Goal: Task Accomplishment & Management: Manage account settings

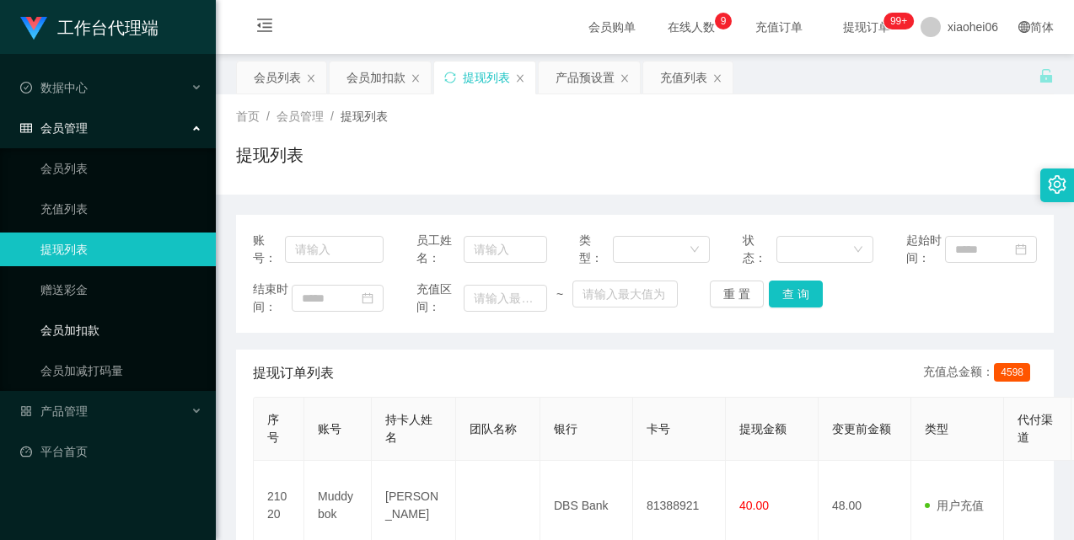
click at [108, 316] on link "会员加扣款" at bounding box center [121, 331] width 162 height 34
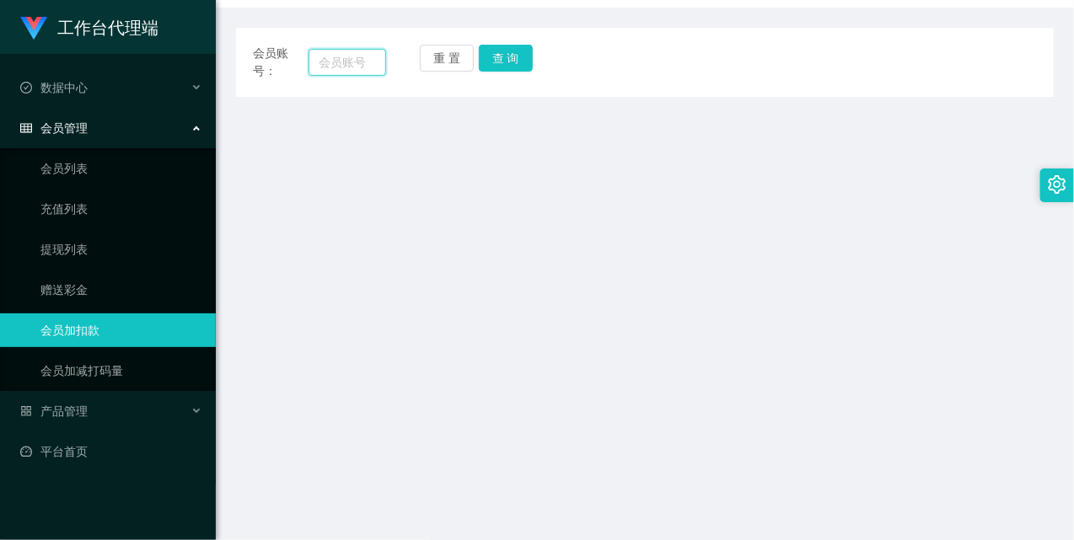
click at [373, 57] on input "text" at bounding box center [347, 62] width 78 height 27
paste input "muddybok"
type input "muddybok"
click at [494, 59] on button "查 询" at bounding box center [506, 58] width 54 height 27
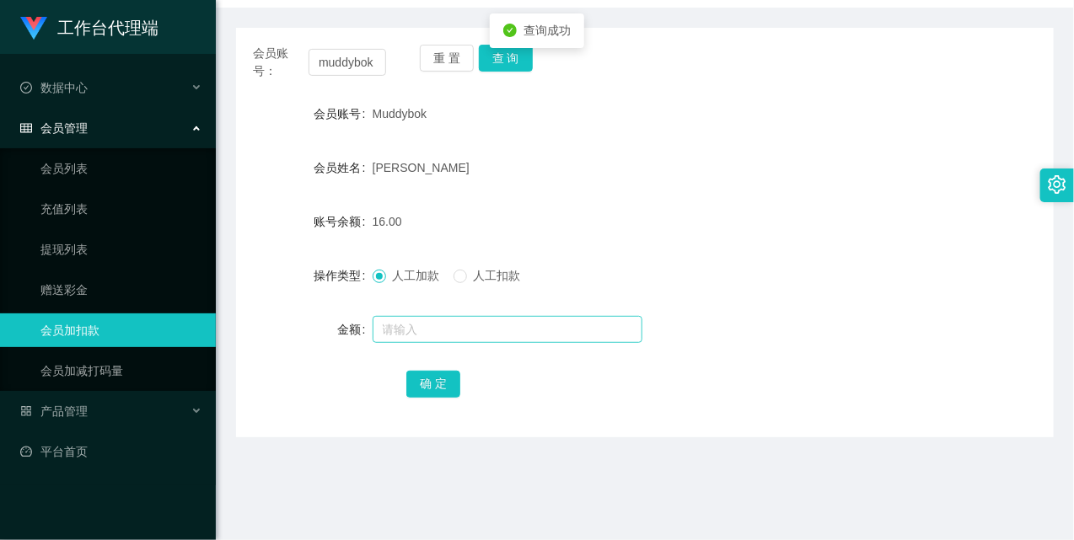
drag, startPoint x: 465, startPoint y: 351, endPoint x: 464, endPoint y: 332, distance: 19.4
click at [464, 349] on form "会员账号 Muddybok 会员姓名 [PERSON_NAME] 账号余额 16.00 操作类型 人工加款 人工扣款 金额 确 定" at bounding box center [645, 248] width 818 height 303
click at [464, 332] on input "text" at bounding box center [508, 329] width 270 height 27
type input "8"
click at [432, 384] on button "确 定" at bounding box center [433, 384] width 54 height 27
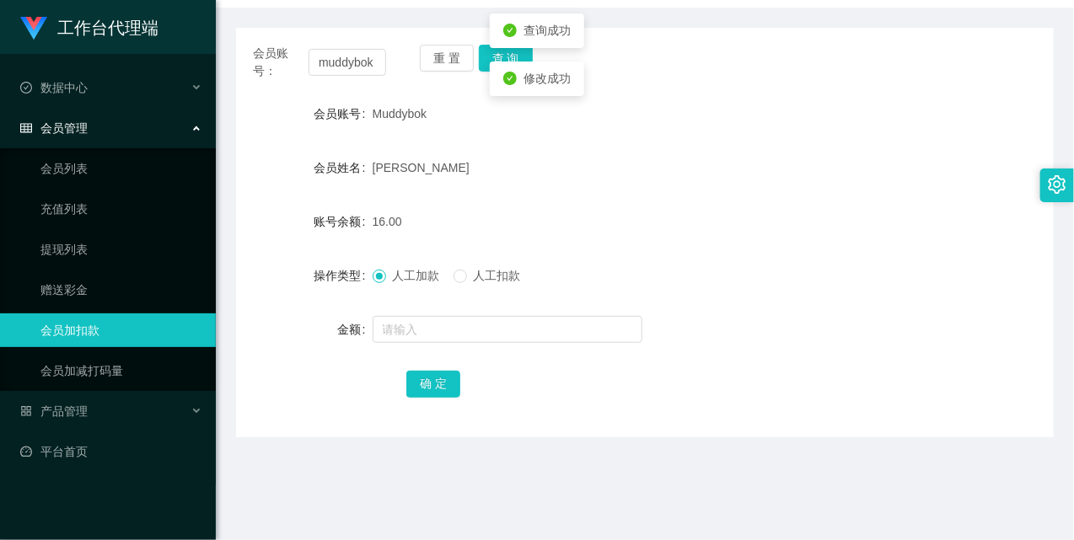
drag, startPoint x: 660, startPoint y: 180, endPoint x: 721, endPoint y: 121, distance: 85.2
click at [662, 178] on div "[PERSON_NAME]" at bounding box center [611, 168] width 477 height 34
click at [341, 57] on input "muddybok" at bounding box center [347, 62] width 78 height 27
click at [512, 52] on button "查 询" at bounding box center [506, 58] width 54 height 27
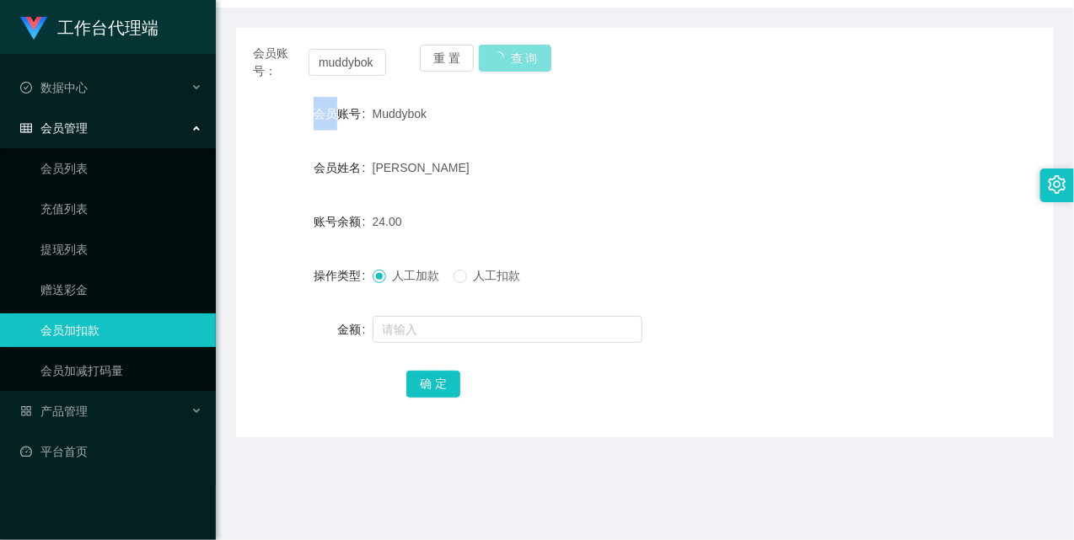
click at [512, 52] on div "重 置 查 询" at bounding box center [486, 62] width 133 height 35
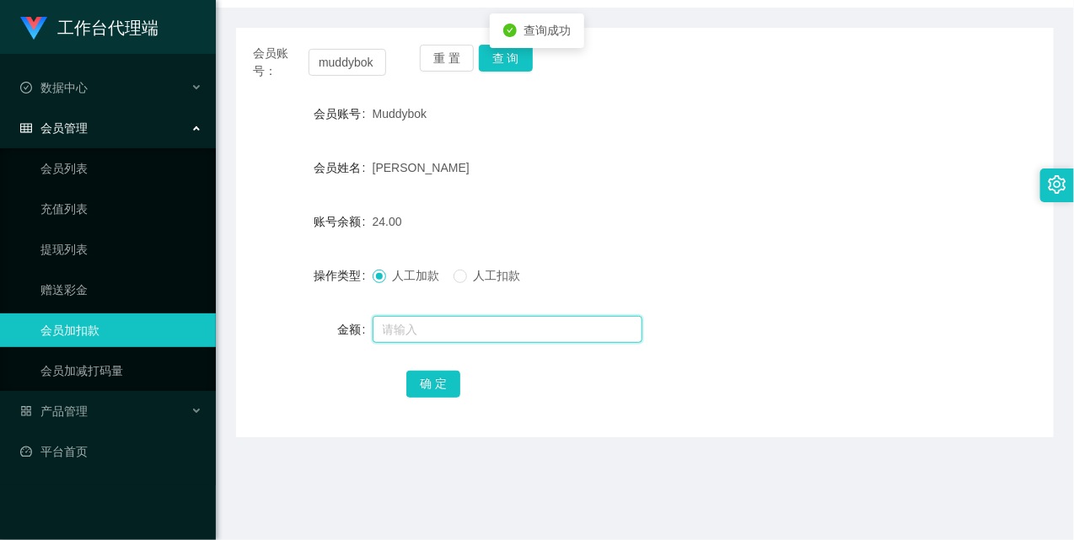
click at [480, 324] on input "text" at bounding box center [508, 329] width 270 height 27
type input "8"
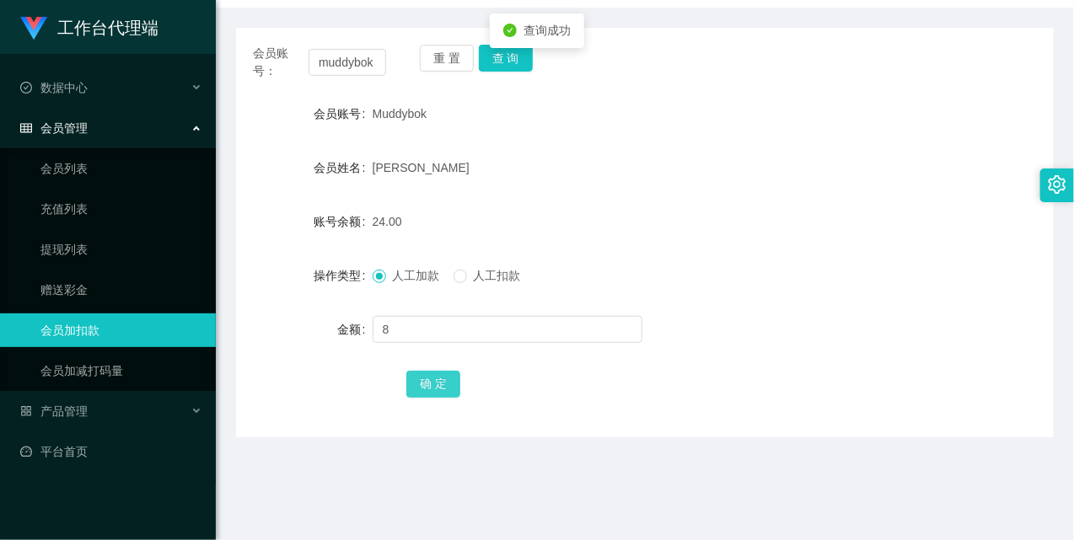
click at [442, 377] on button "确 定" at bounding box center [433, 384] width 54 height 27
click at [705, 229] on div "32.00" at bounding box center [611, 222] width 477 height 34
click at [130, 215] on link "充值列表" at bounding box center [121, 209] width 162 height 34
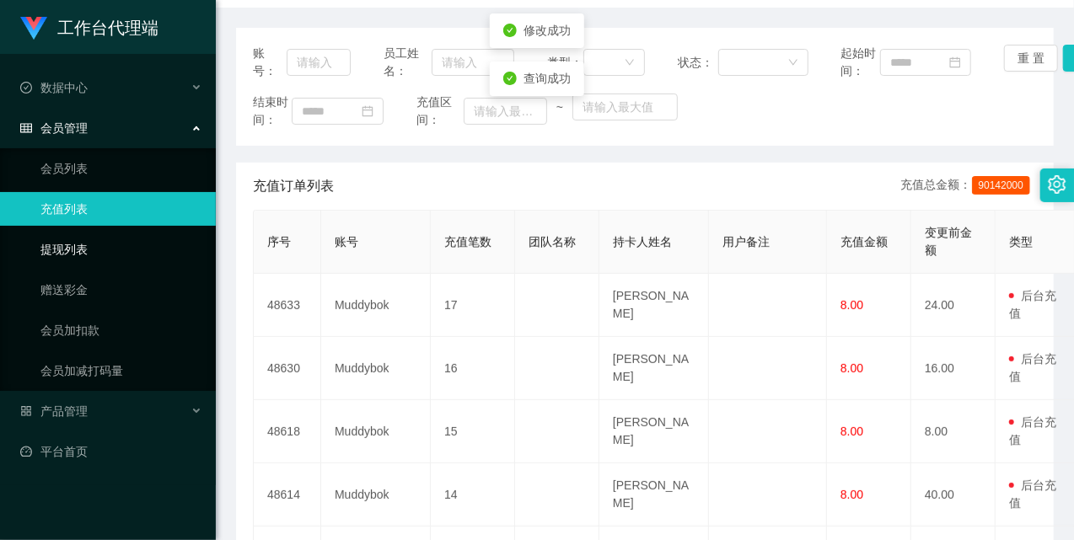
click at [104, 241] on link "提现列表" at bounding box center [121, 250] width 162 height 34
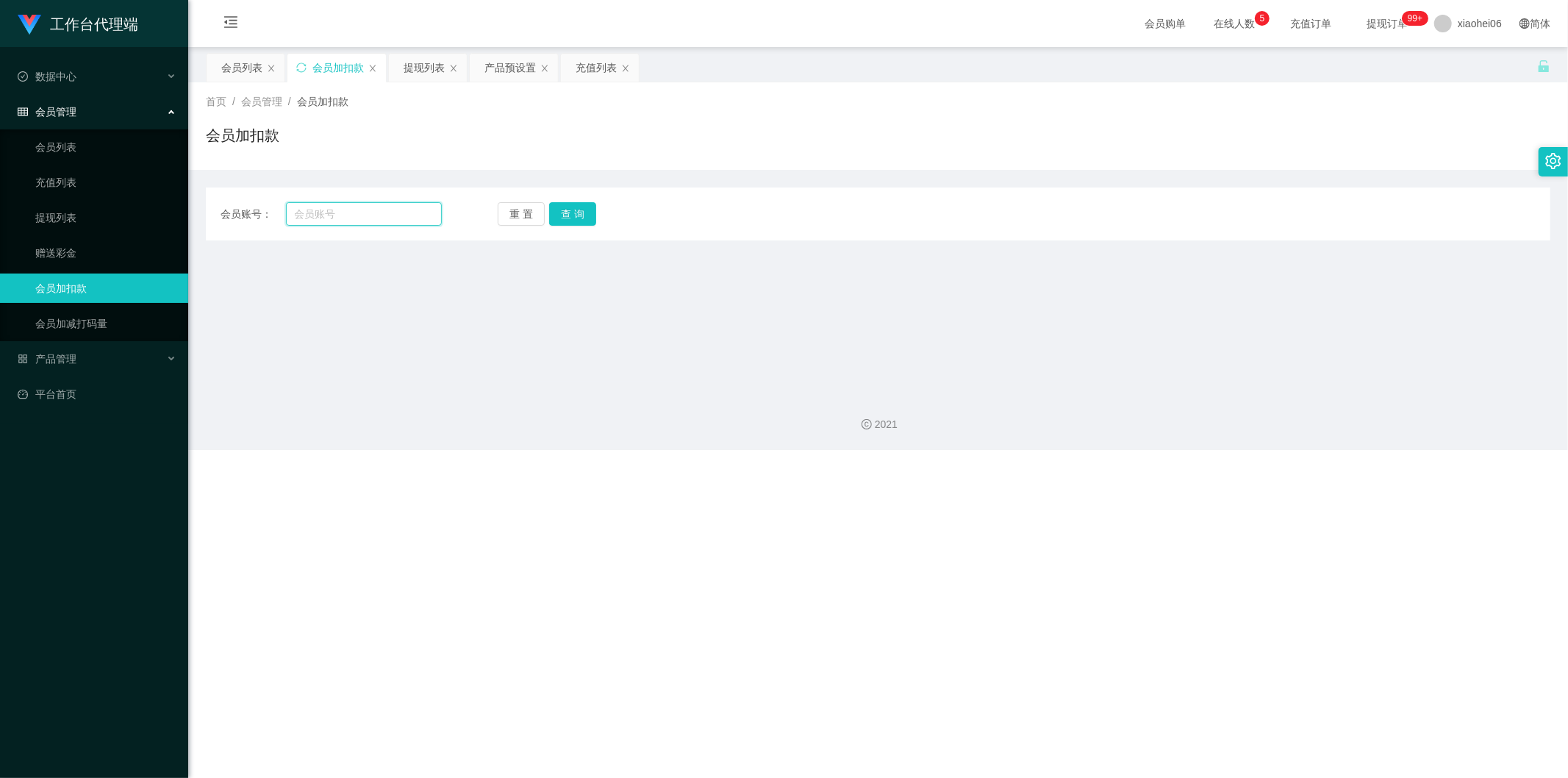
click at [363, 214] on input "text" at bounding box center [365, 214] width 157 height 24
paste input "muddybok"
type input "muddybok"
click at [556, 218] on button "查 询" at bounding box center [573, 214] width 47 height 24
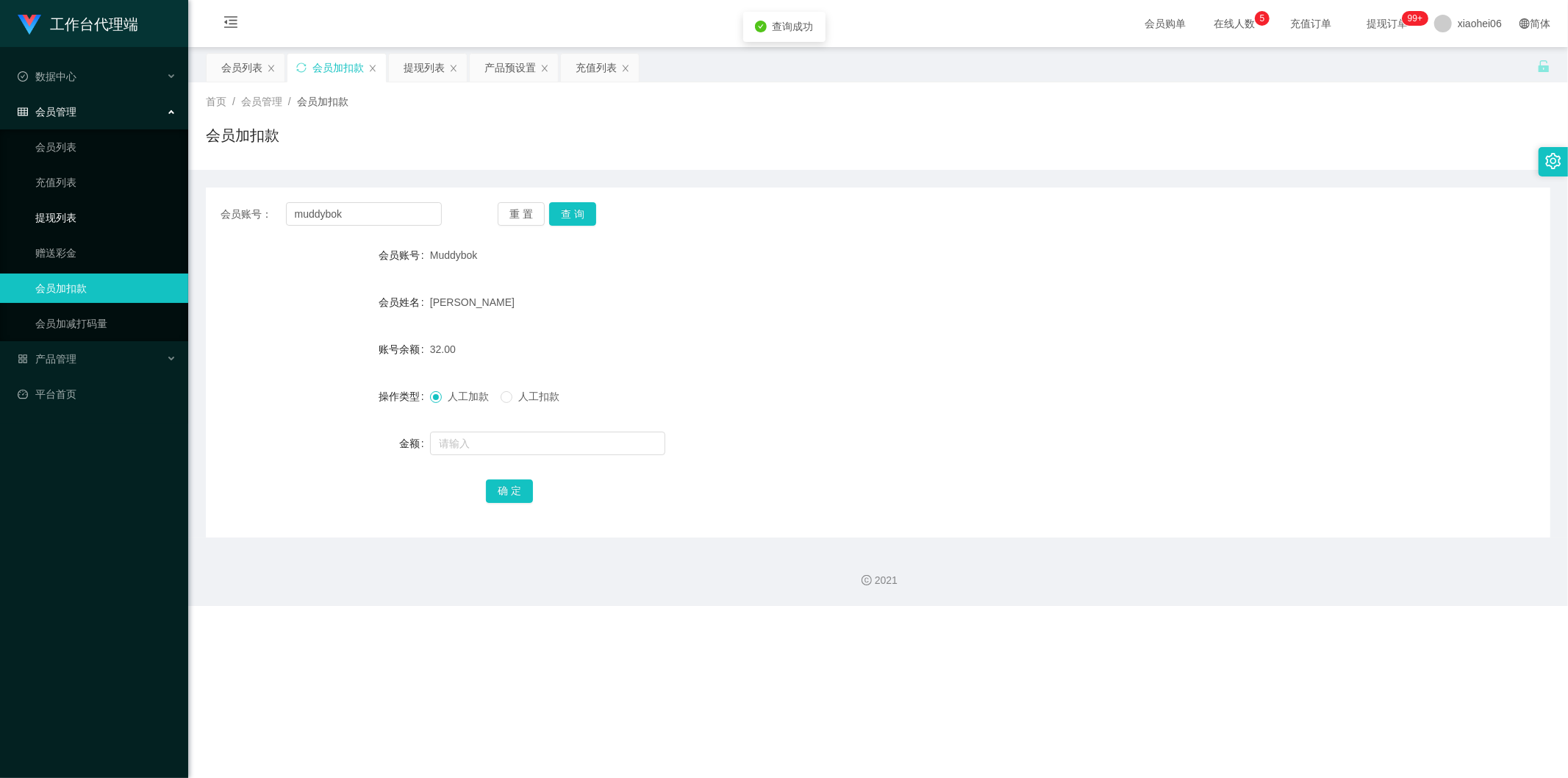
click at [92, 213] on link "提现列表" at bounding box center [106, 218] width 141 height 30
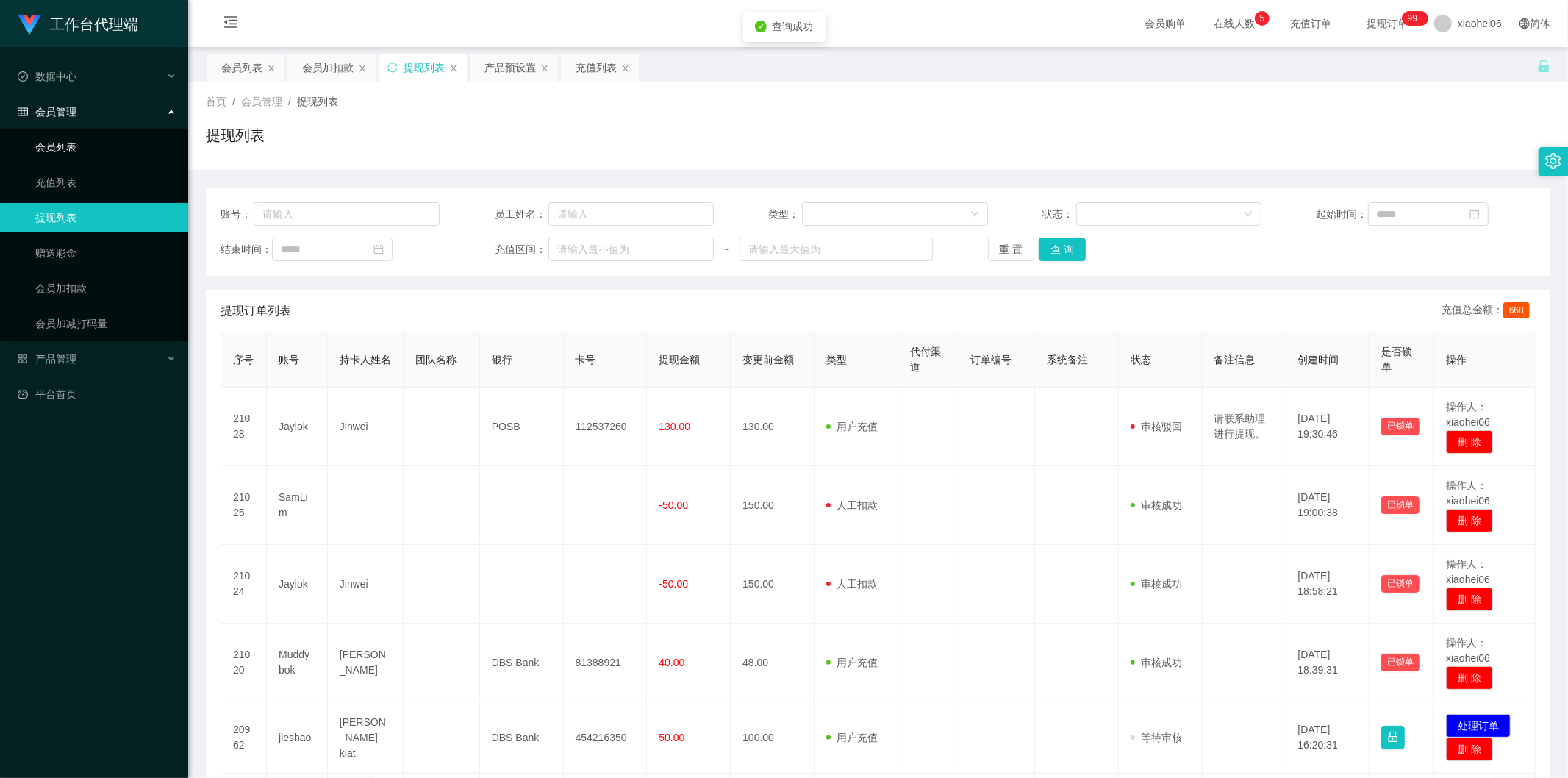
click at [99, 147] on link "会员列表" at bounding box center [106, 147] width 141 height 30
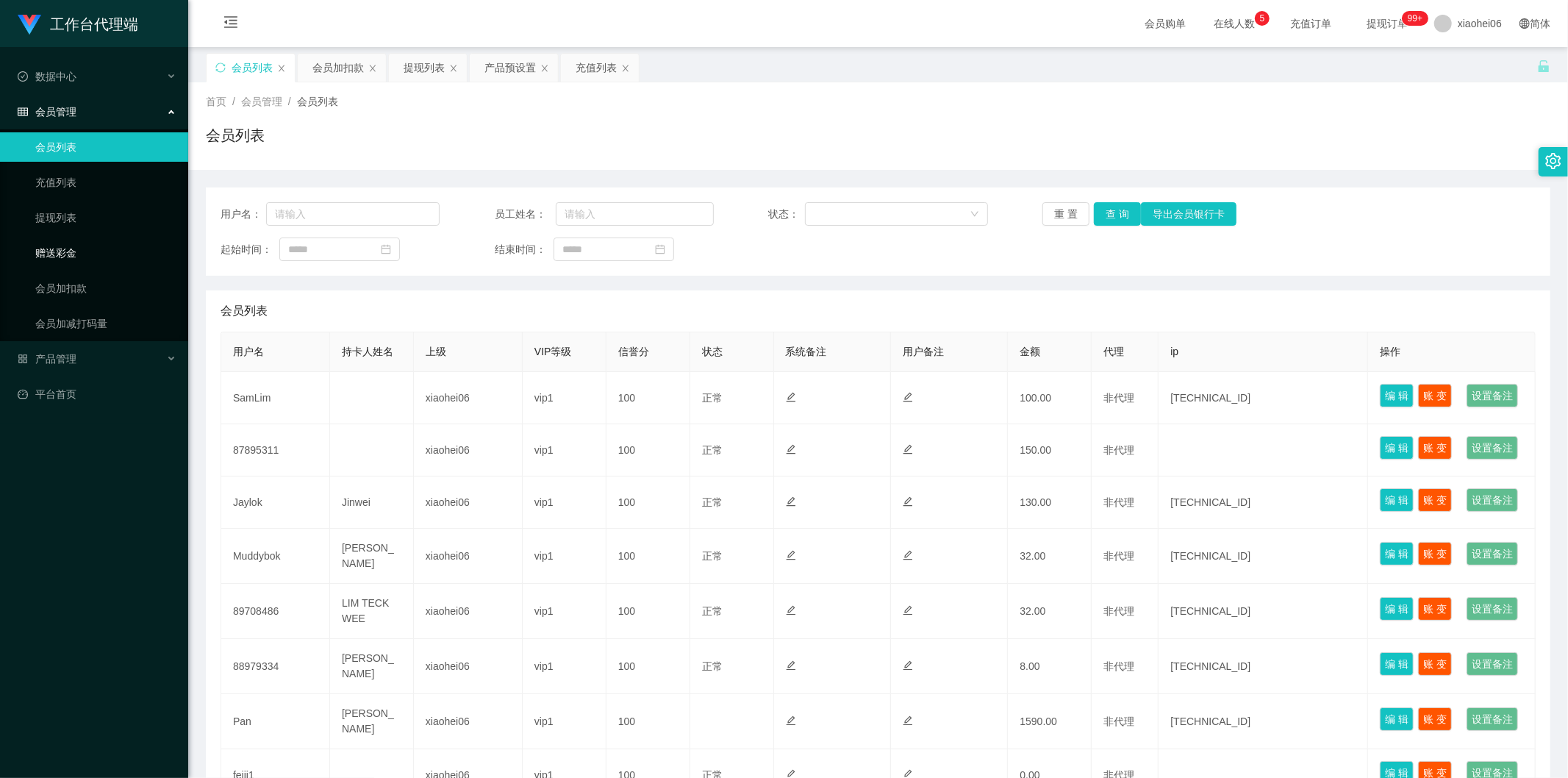
click at [69, 245] on link "赠送彩金" at bounding box center [106, 253] width 141 height 30
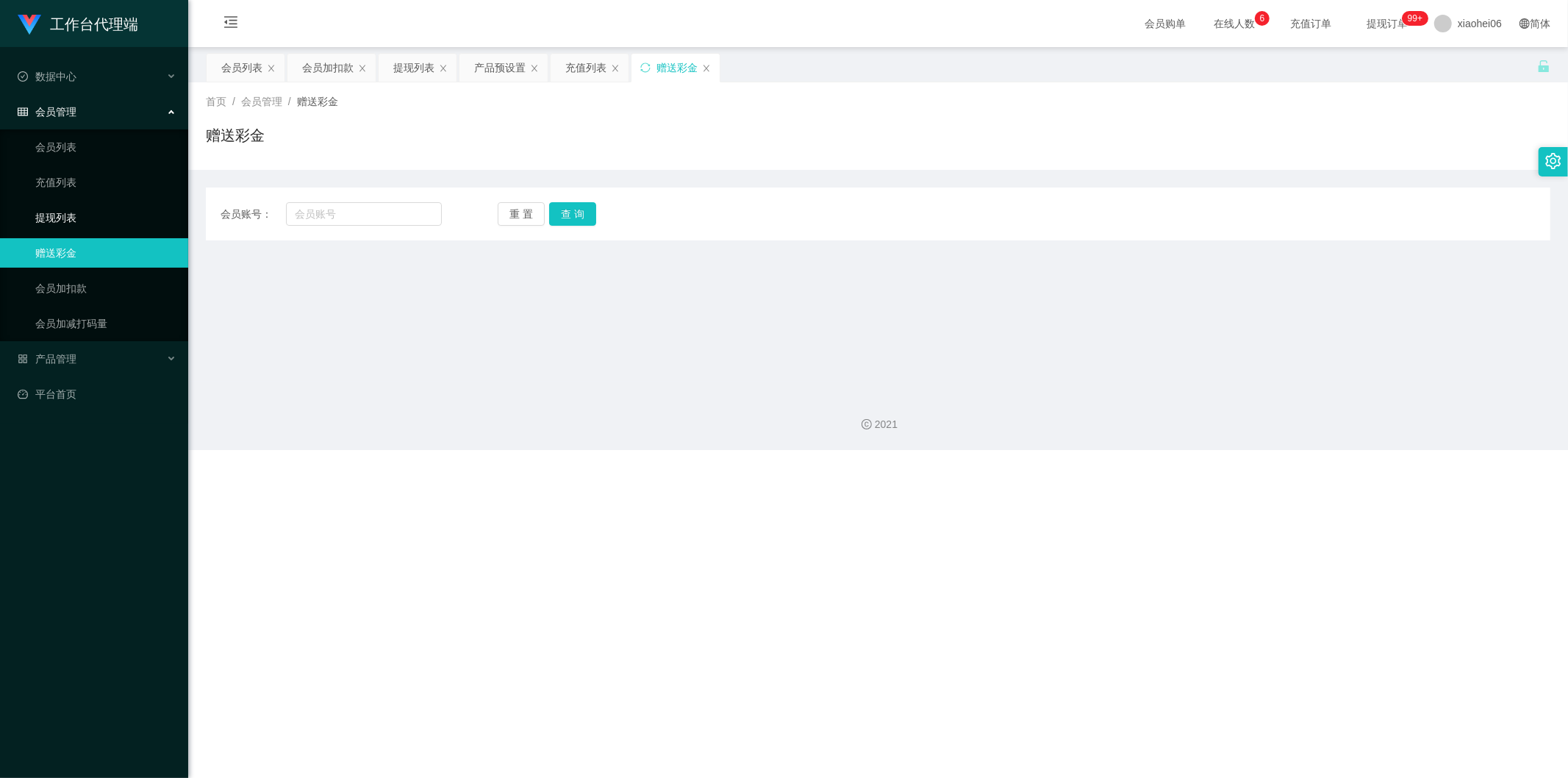
click at [73, 208] on link "提现列表" at bounding box center [106, 218] width 141 height 30
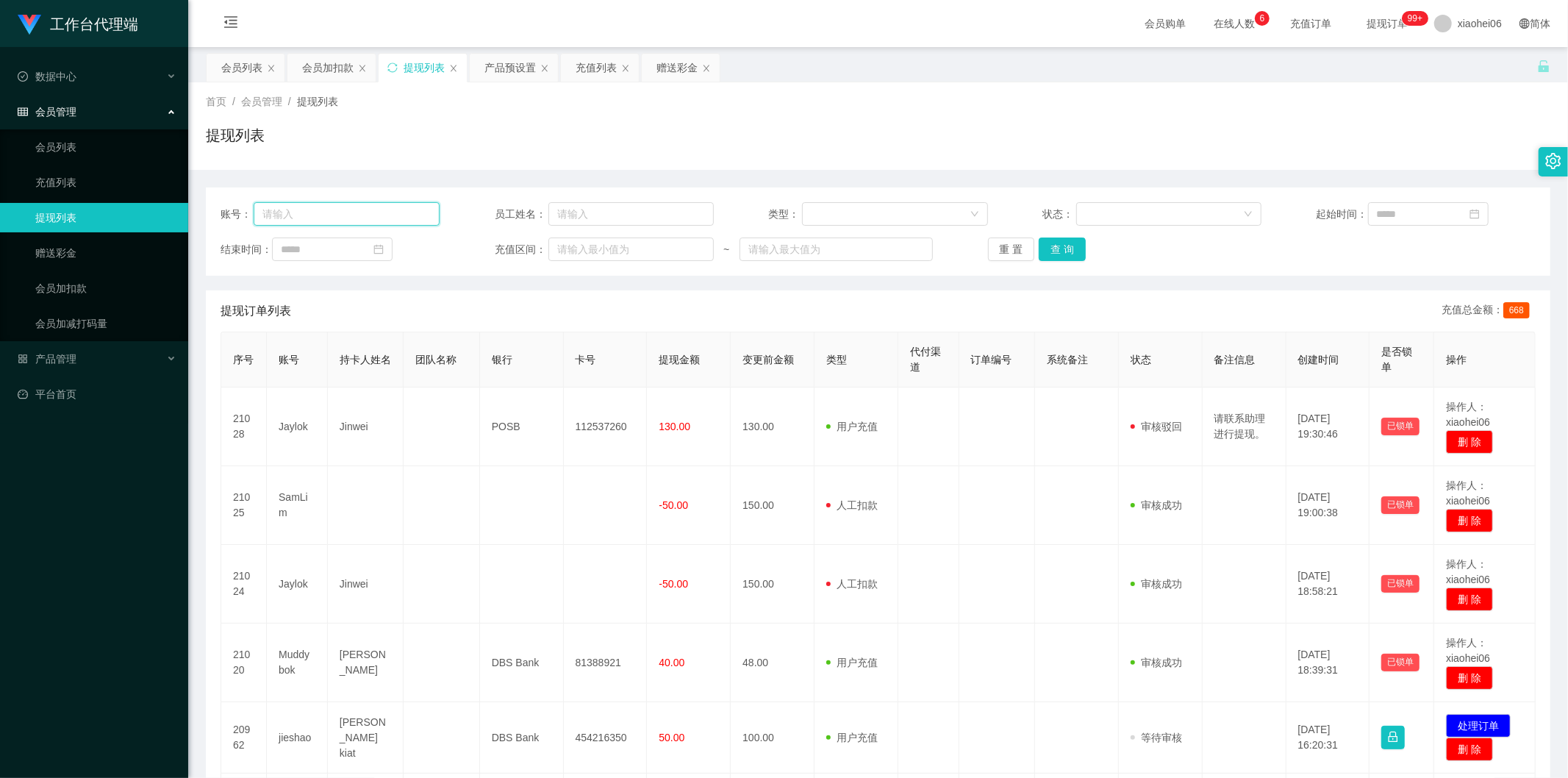
click at [307, 215] on input "text" at bounding box center [346, 214] width 186 height 24
paste input "muddybok"
click at [1064, 250] on button "查 询" at bounding box center [1062, 249] width 47 height 24
click at [1063, 250] on div "重 置 查 询" at bounding box center [1097, 249] width 219 height 24
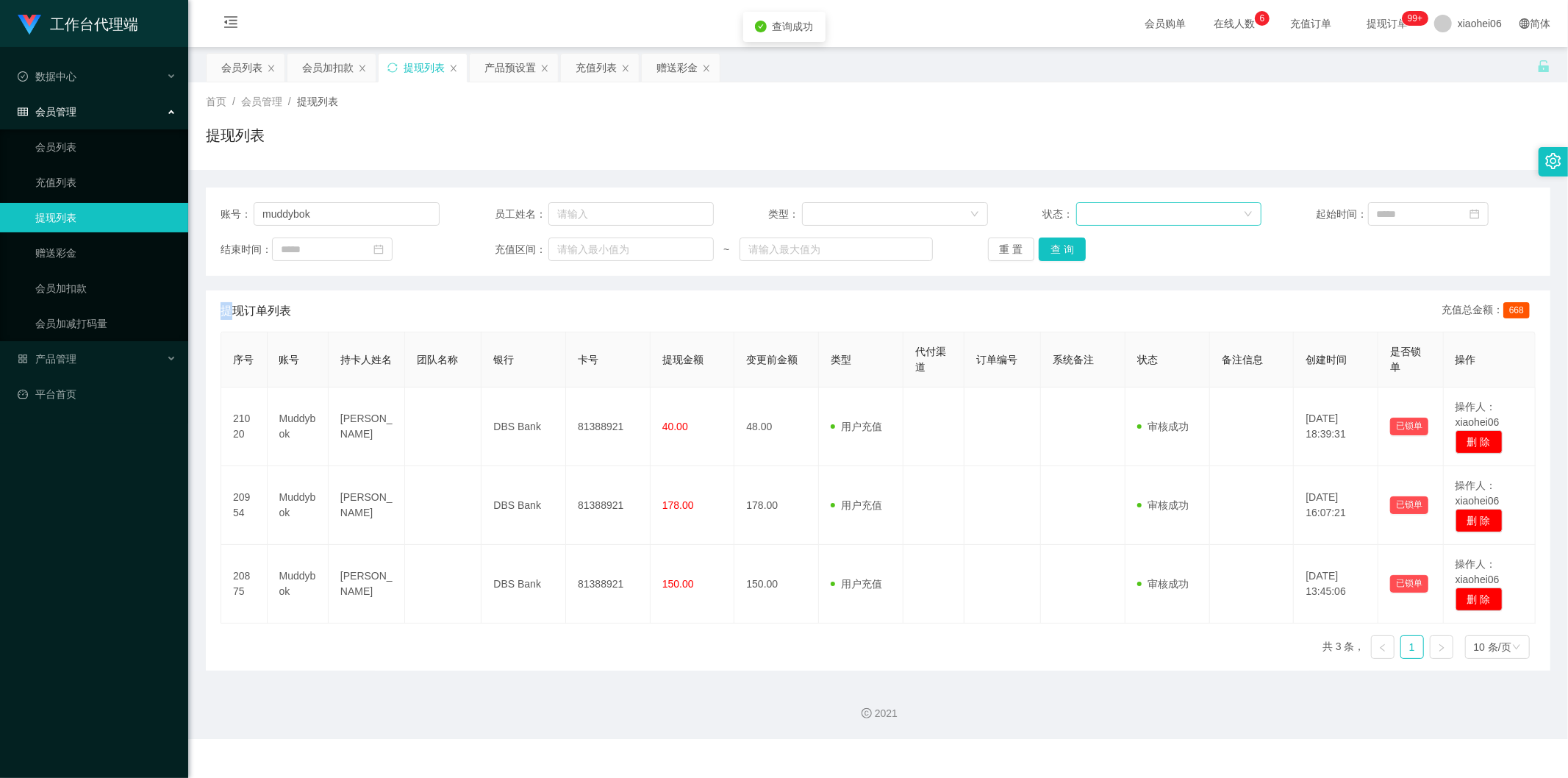
click at [1128, 216] on div at bounding box center [1163, 214] width 158 height 22
click at [1122, 266] on li "审核成功" at bounding box center [1163, 266] width 185 height 24
click at [1067, 250] on button "查 询" at bounding box center [1062, 249] width 47 height 24
click at [1067, 250] on div "重 置 查 询" at bounding box center [1097, 249] width 219 height 24
click at [1157, 255] on div "重 置 查 询" at bounding box center [1097, 249] width 219 height 24
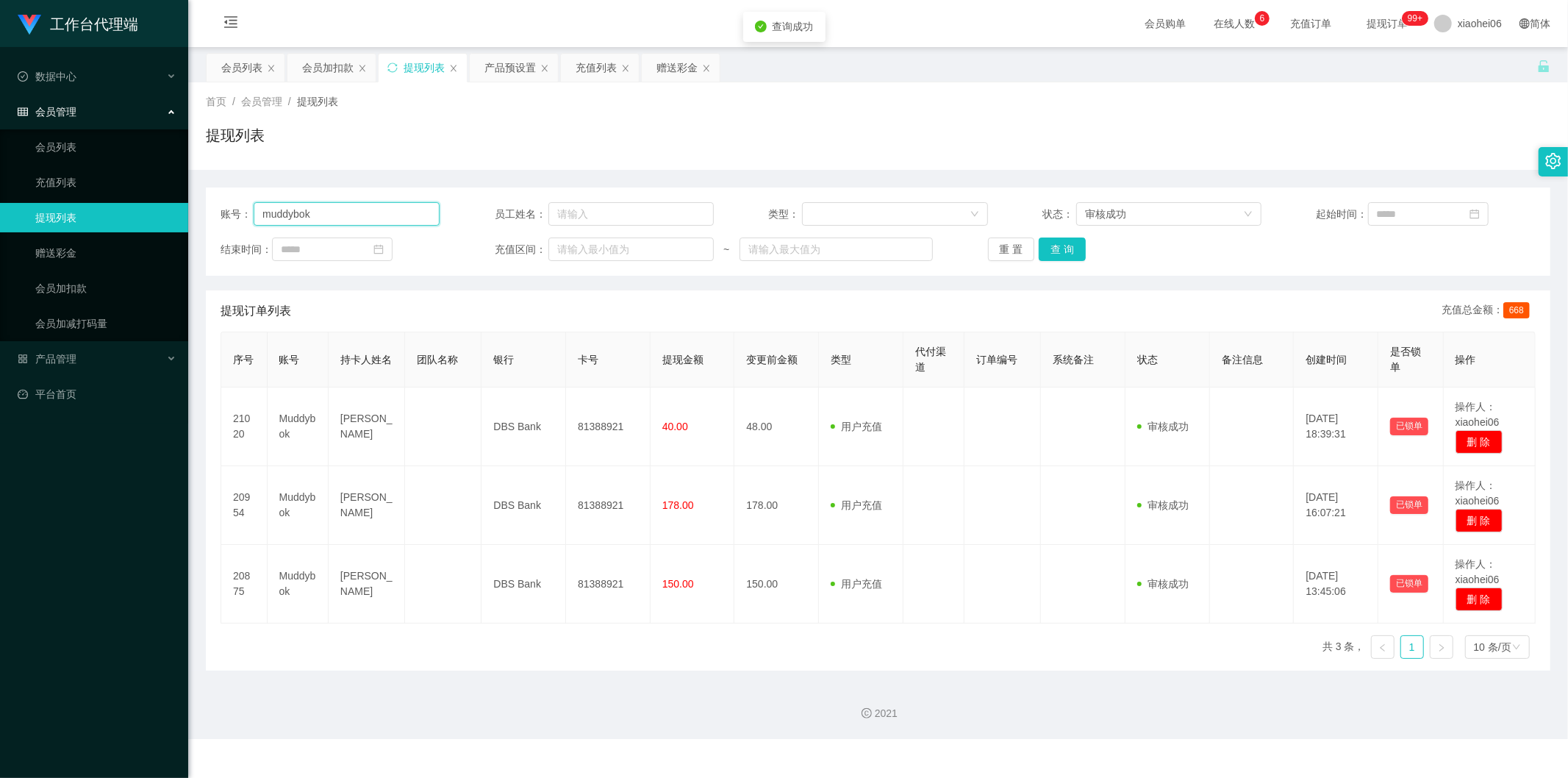
click at [403, 208] on input "muddybok" at bounding box center [346, 214] width 186 height 24
type input "muddybok"
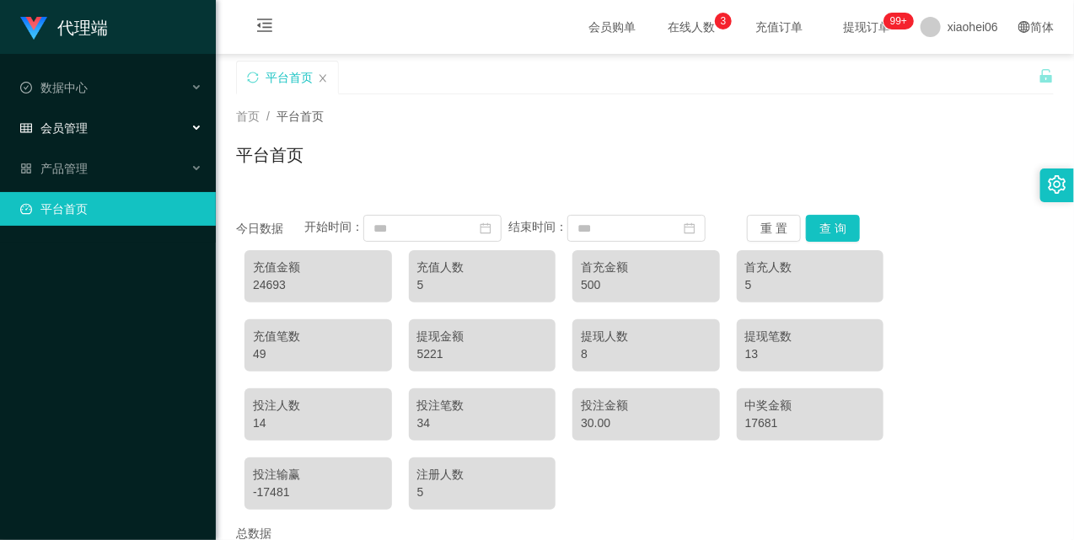
click at [116, 122] on div "会员管理" at bounding box center [108, 128] width 216 height 34
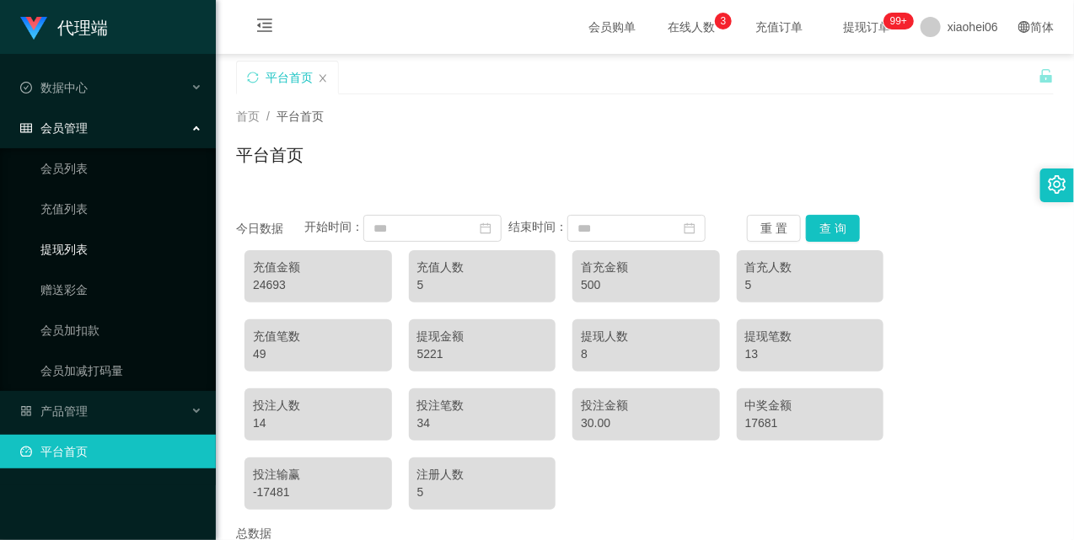
click at [83, 241] on link "提现列表" at bounding box center [121, 250] width 162 height 34
